Goal: Transaction & Acquisition: Subscribe to service/newsletter

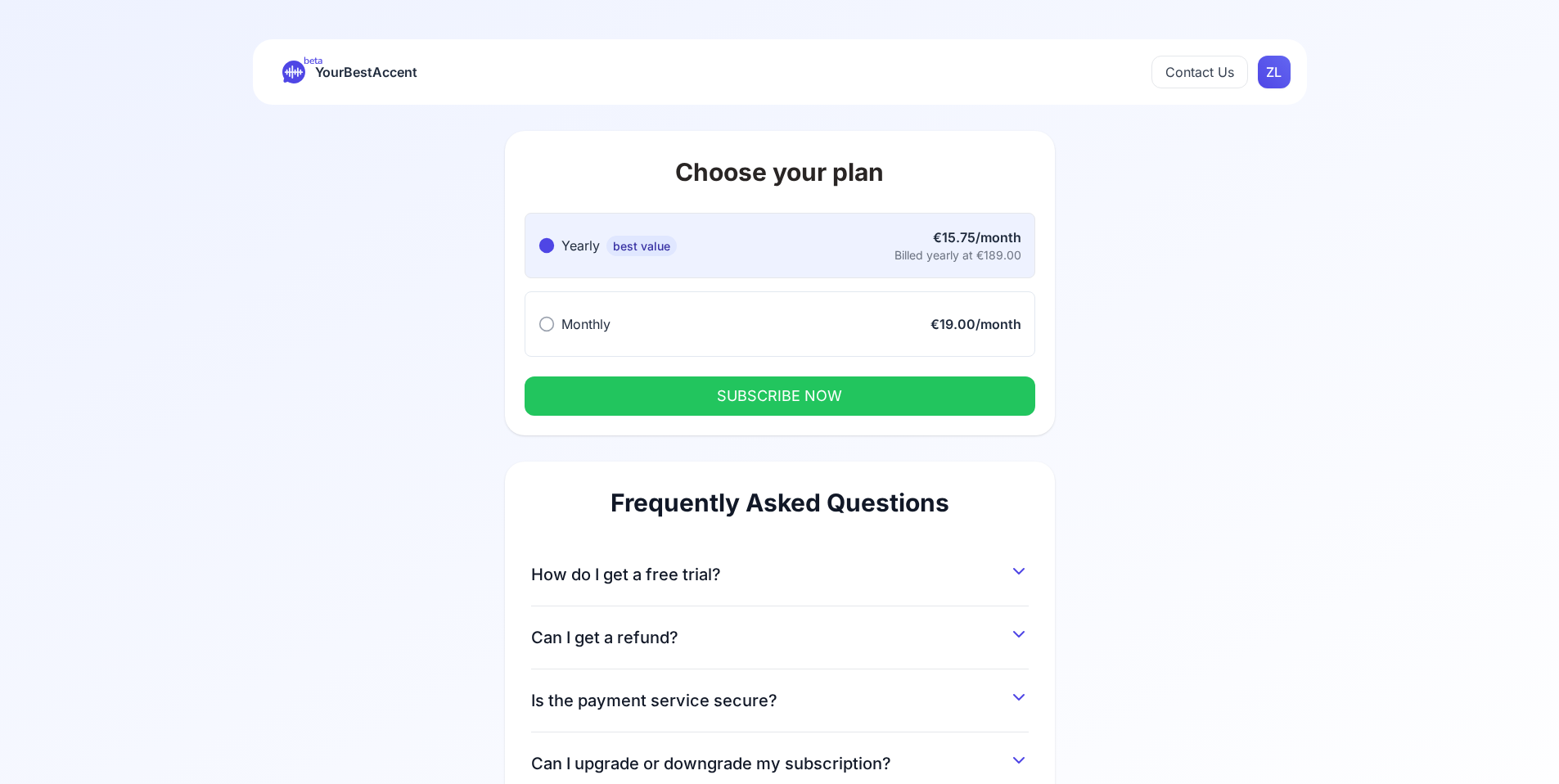
click at [795, 585] on div "How do I get a free trial? You can get a 7-day free trial by signing up and ent…" at bounding box center [780, 575] width 497 height 63
click at [697, 583] on span "How do I get a free trial?" at bounding box center [625, 574] width 190 height 23
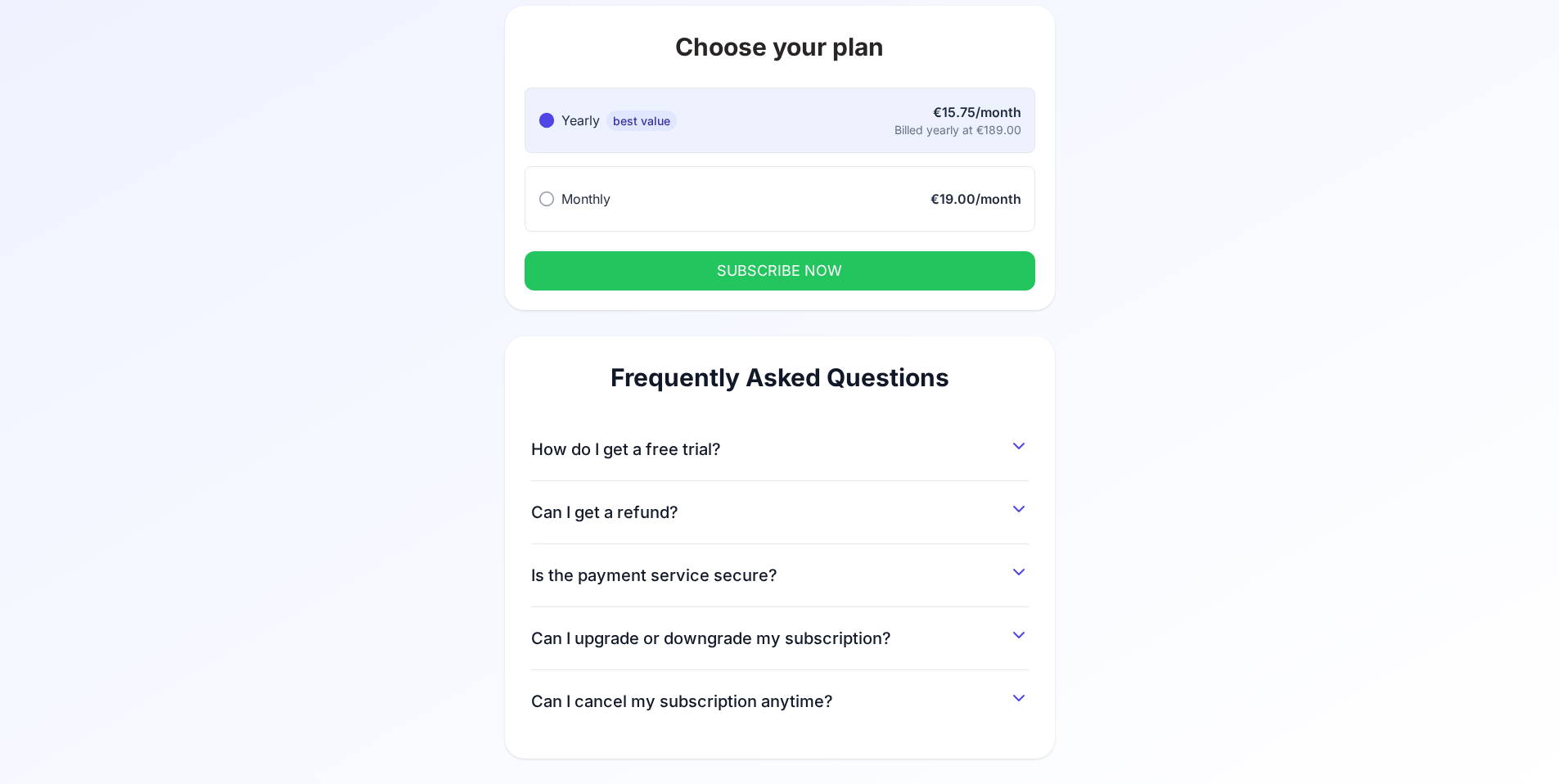
scroll to position [126, 0]
